Goal: Information Seeking & Learning: Learn about a topic

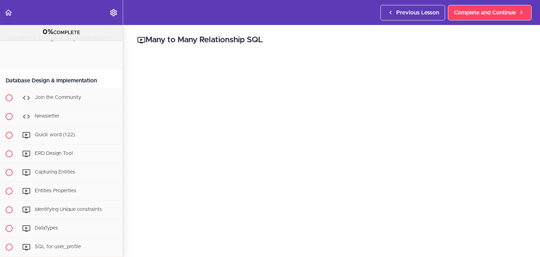
scroll to position [334, 0]
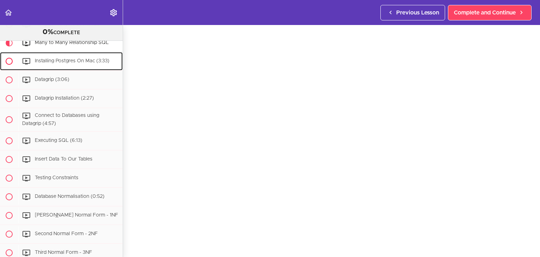
click at [83, 63] on span "Installing Postgres On Mac (3:33)" at bounding box center [72, 60] width 75 height 5
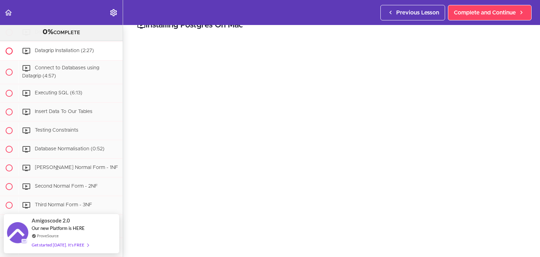
scroll to position [362, 0]
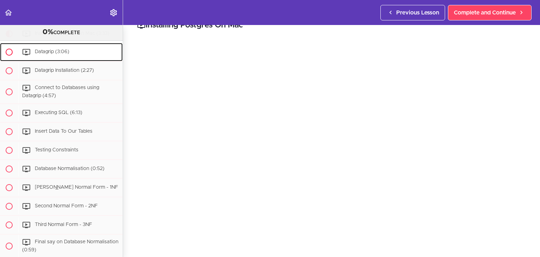
click at [62, 60] on div "Datagrip (3:06)" at bounding box center [70, 51] width 104 height 15
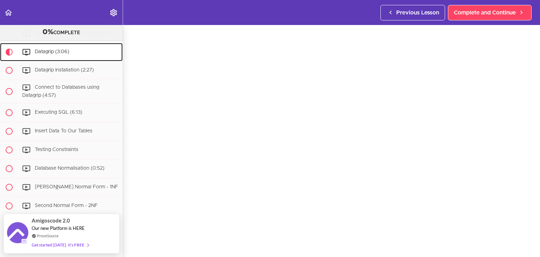
scroll to position [22, 0]
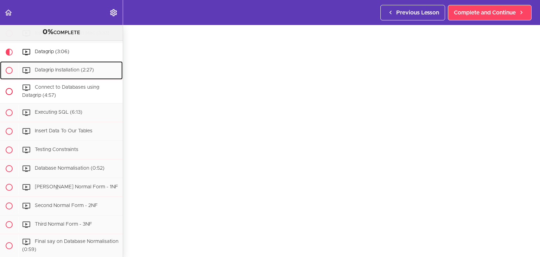
drag, startPoint x: 78, startPoint y: 77, endPoint x: 77, endPoint y: 89, distance: 11.6
click at [78, 72] on span "Datagrip Installation (2:27)" at bounding box center [64, 69] width 59 height 5
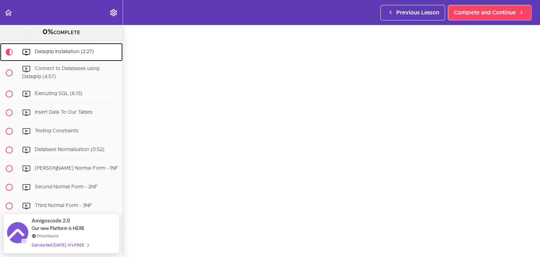
scroll to position [14, 0]
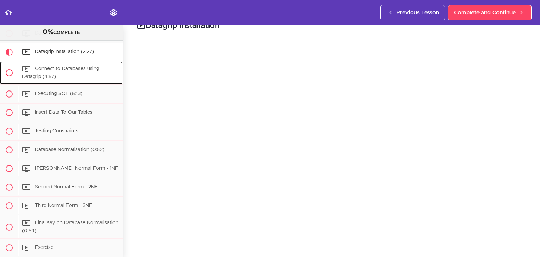
drag, startPoint x: 89, startPoint y: 80, endPoint x: 85, endPoint y: 80, distance: 4.6
click at [89, 80] on div "Connect to Databases using Datagrip (4:57)" at bounding box center [70, 72] width 104 height 23
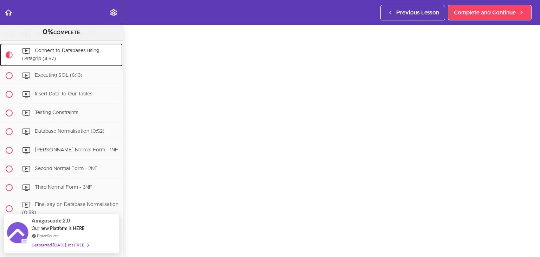
scroll to position [25, 0]
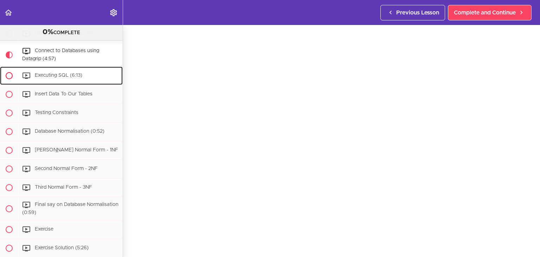
click at [76, 83] on div "Executing SQL (6:13)" at bounding box center [70, 75] width 104 height 15
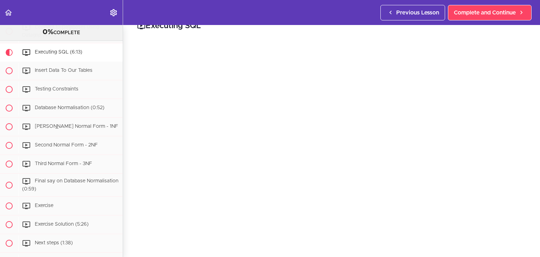
scroll to position [22, 0]
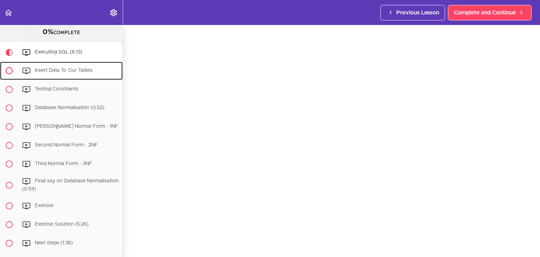
click at [53, 73] on span "Insert Data To Our Tables" at bounding box center [64, 70] width 58 height 5
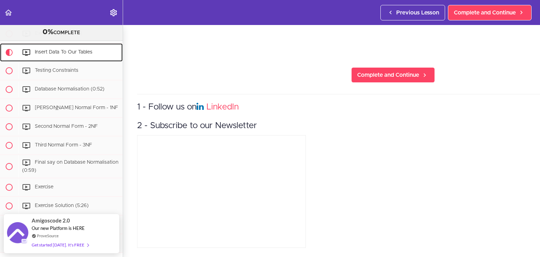
scroll to position [457, 0]
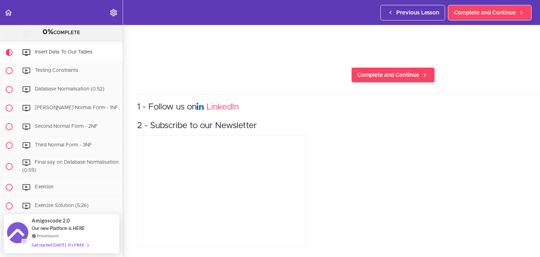
drag, startPoint x: 418, startPoint y: 169, endPoint x: 317, endPoint y: 167, distance: 101.2
drag, startPoint x: 320, startPoint y: 168, endPoint x: 316, endPoint y: 172, distance: 5.7
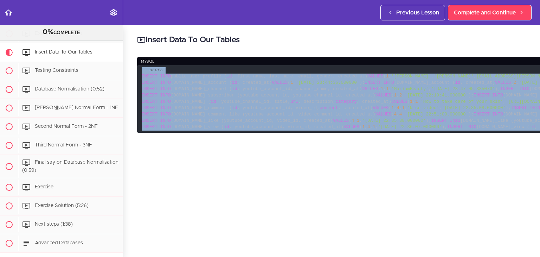
drag, startPoint x: 460, startPoint y: 165, endPoint x: 142, endPoint y: 70, distance: 331.6
click at [142, 70] on code "-- users INSERT INTO public.user_profile ( id , first_name, last_name, email, g…" at bounding box center [393, 98] width 512 height 67
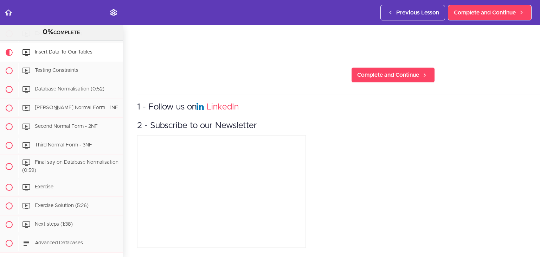
scroll to position [492, 0]
copy code "-- users INSERT INTO public.user_profile ( id , first_name, last_name, email, g…"
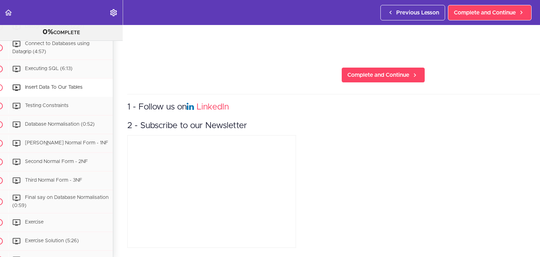
scroll to position [678, 0]
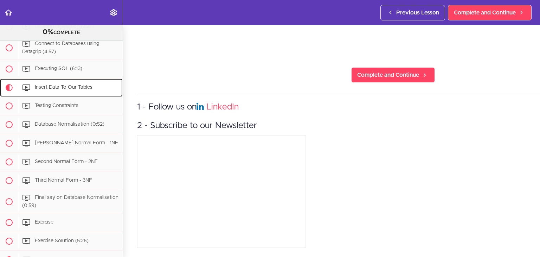
click at [85, 95] on div "Insert Data To Our Tables" at bounding box center [70, 87] width 104 height 15
click at [83, 106] on div "Testing Constraints" at bounding box center [70, 105] width 104 height 15
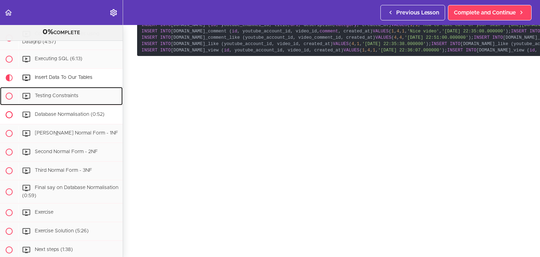
scroll to position [0, 0]
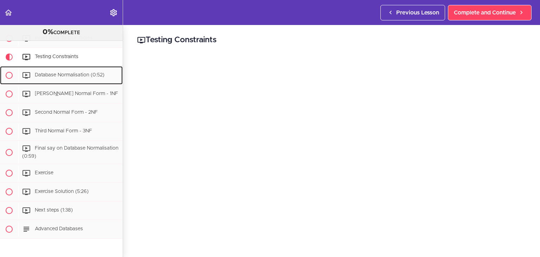
click at [69, 81] on div "Database Normalisation (0:52)" at bounding box center [70, 74] width 104 height 15
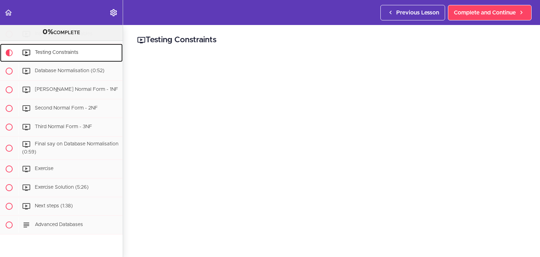
click at [72, 52] on div "Testing Constraints" at bounding box center [70, 52] width 104 height 15
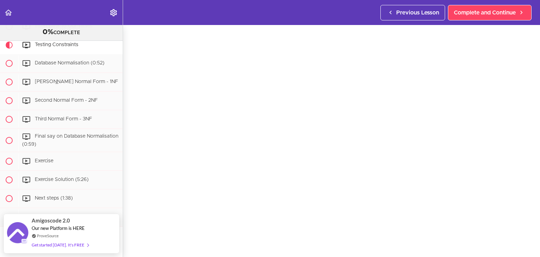
scroll to position [22, 0]
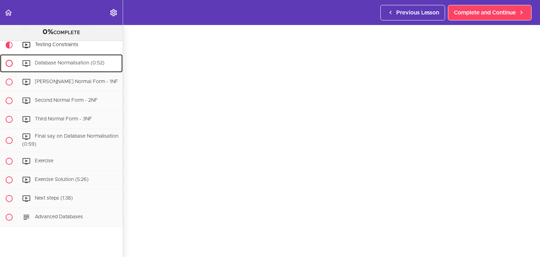
click at [55, 65] on span "Database Normalisation (0:52)" at bounding box center [70, 62] width 70 height 5
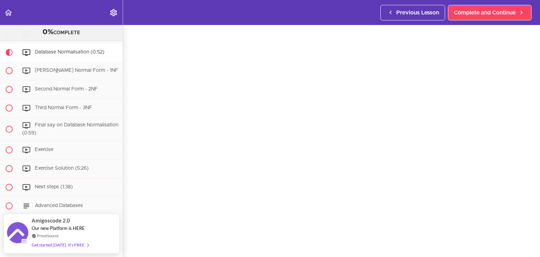
scroll to position [17, 0]
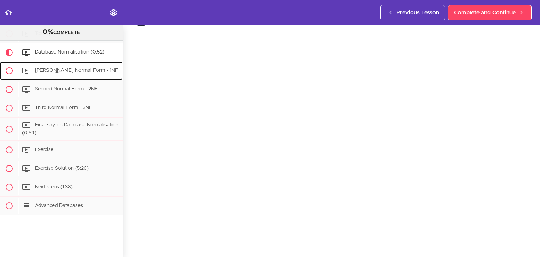
click at [69, 73] on span "Frist Normal Form - 1NF" at bounding box center [76, 70] width 83 height 5
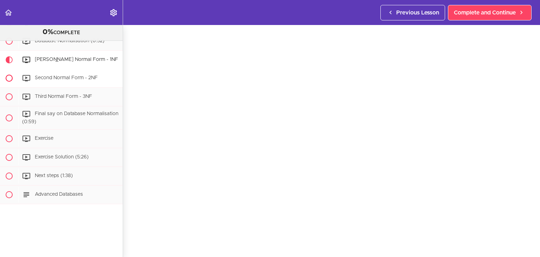
scroll to position [503, 0]
click at [102, 71] on div "Second Normal Form - 2NF" at bounding box center [70, 77] width 104 height 15
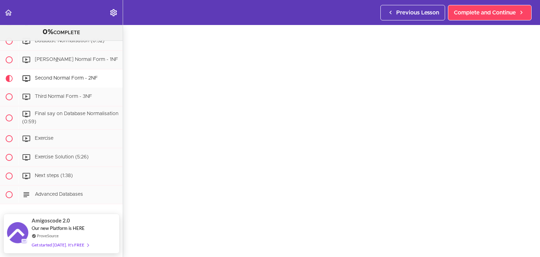
scroll to position [22, 0]
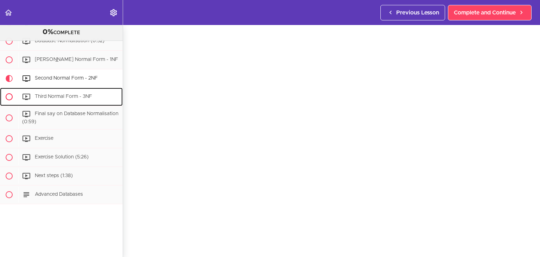
click at [86, 94] on span "Third Normal Form - 3NF" at bounding box center [63, 96] width 57 height 5
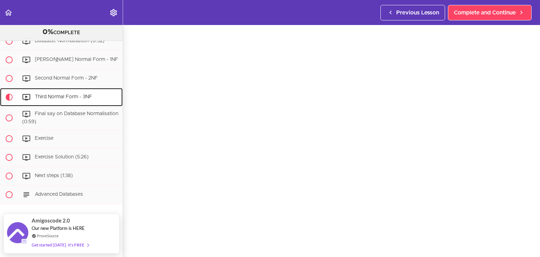
scroll to position [24, 0]
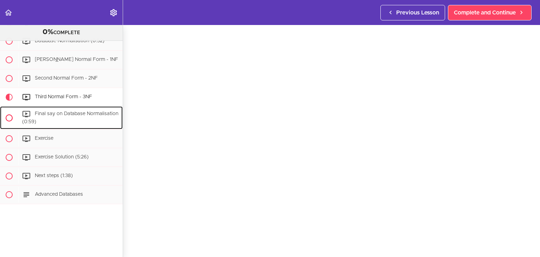
click at [98, 118] on div "Final say on Database Normalisation (0:59)" at bounding box center [70, 117] width 104 height 23
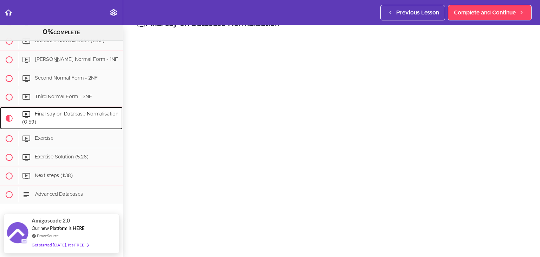
scroll to position [25, 0]
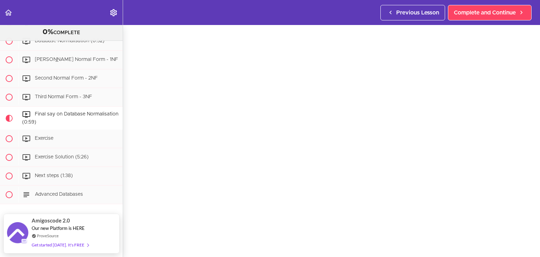
click at [533, 90] on div "Final say on Database Normalisation Complete and Continue 1 - Follow us on Link…" at bounding box center [331, 116] width 417 height 232
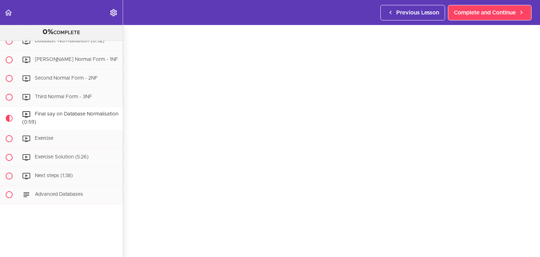
scroll to position [20, 0]
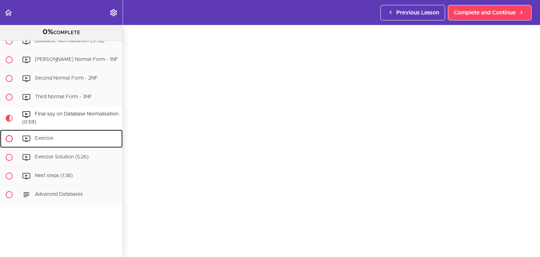
click at [44, 136] on span "Exercise" at bounding box center [44, 138] width 19 height 5
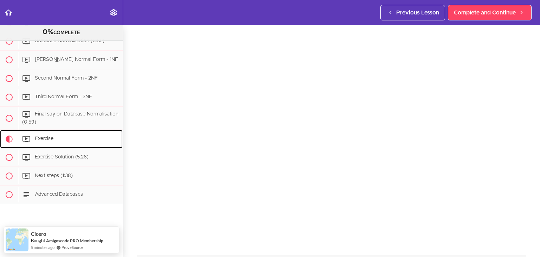
scroll to position [29, 0]
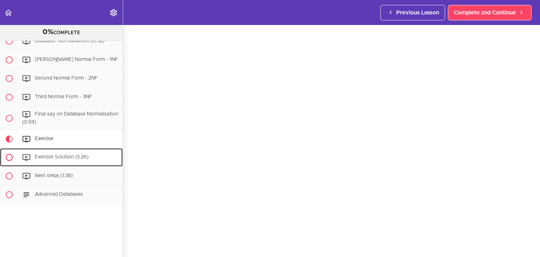
click at [49, 155] on span "Exercise Solution (5:26)" at bounding box center [62, 157] width 54 height 5
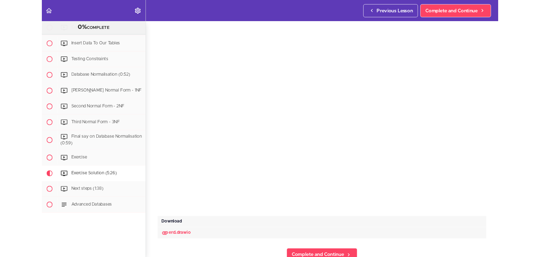
scroll to position [503, 0]
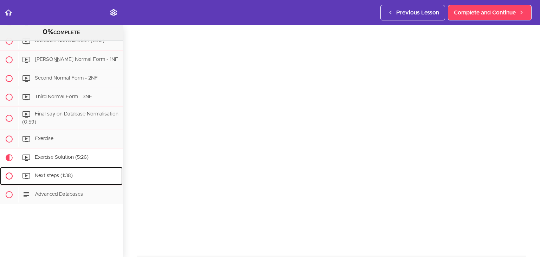
click at [73, 172] on div "Next steps (1:38)" at bounding box center [70, 175] width 104 height 15
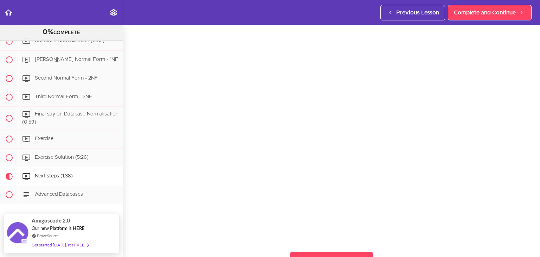
scroll to position [23, 0]
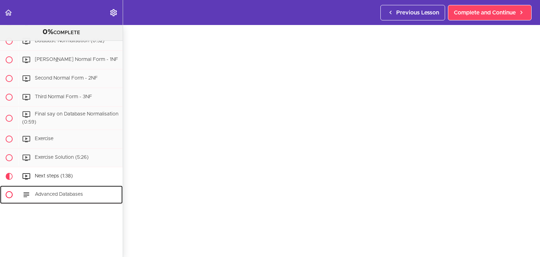
click at [48, 187] on div "Advanced Databases" at bounding box center [70, 194] width 104 height 15
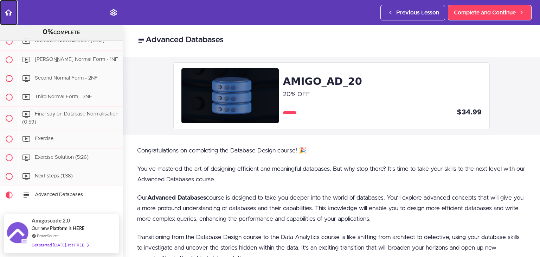
click at [0, 5] on link "Back to course curriculum" at bounding box center [9, 12] width 18 height 25
click at [4, 9] on link "Back to course curriculum" at bounding box center [9, 12] width 18 height 25
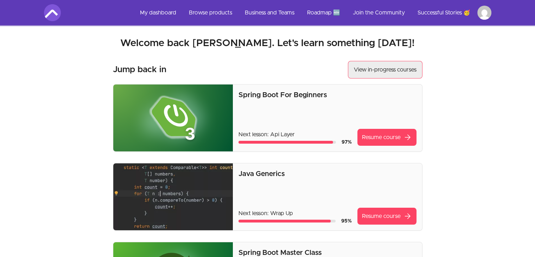
click at [367, 67] on link "View in-progress courses" at bounding box center [385, 70] width 75 height 18
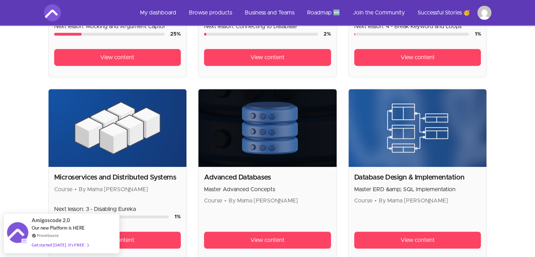
scroll to position [457, 0]
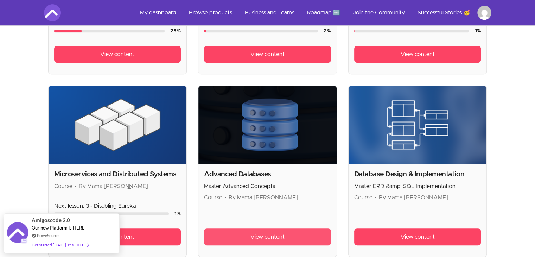
click at [253, 232] on span "View content" at bounding box center [267, 236] width 34 height 8
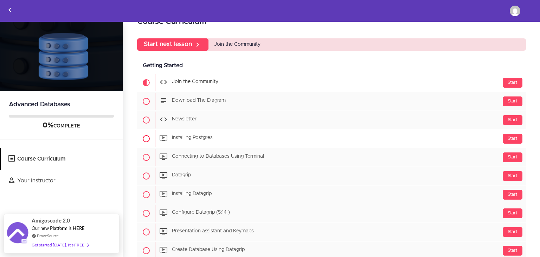
scroll to position [35, 0]
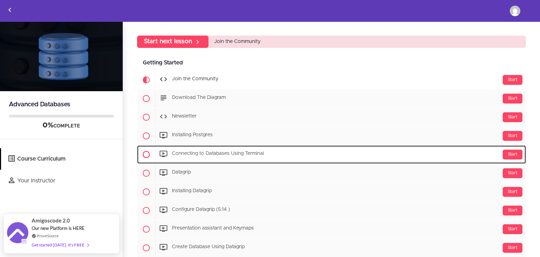
click at [182, 154] on span "Connecting to Databases Using Terminal" at bounding box center [218, 153] width 92 height 5
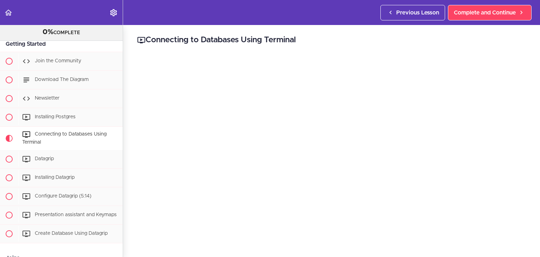
scroll to position [35, 0]
